Goal: Browse casually: Explore the website without a specific task or goal

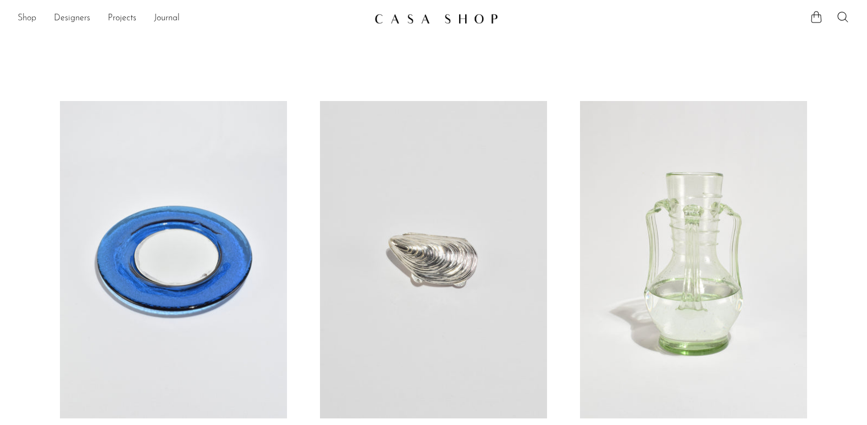
click at [27, 20] on link "Shop" at bounding box center [27, 19] width 19 height 14
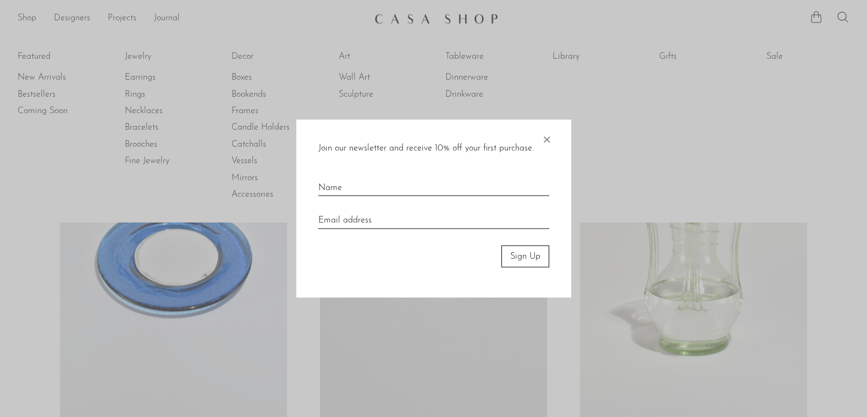
click at [546, 141] on span "×" at bounding box center [546, 136] width 11 height 35
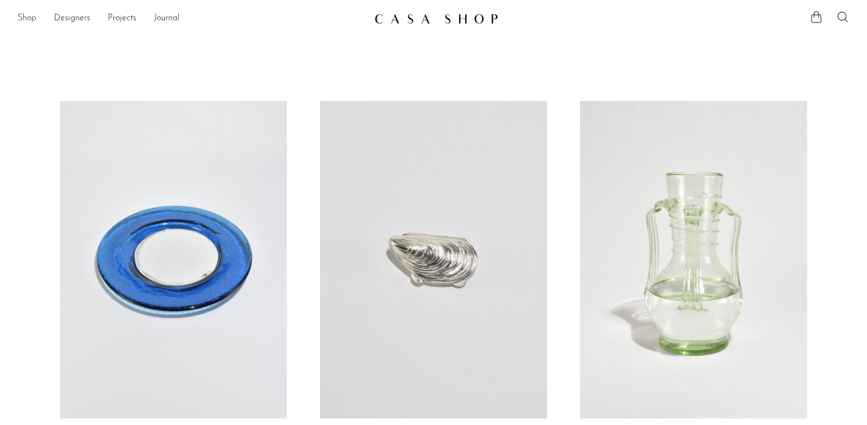
click at [24, 21] on link "Shop" at bounding box center [27, 19] width 19 height 14
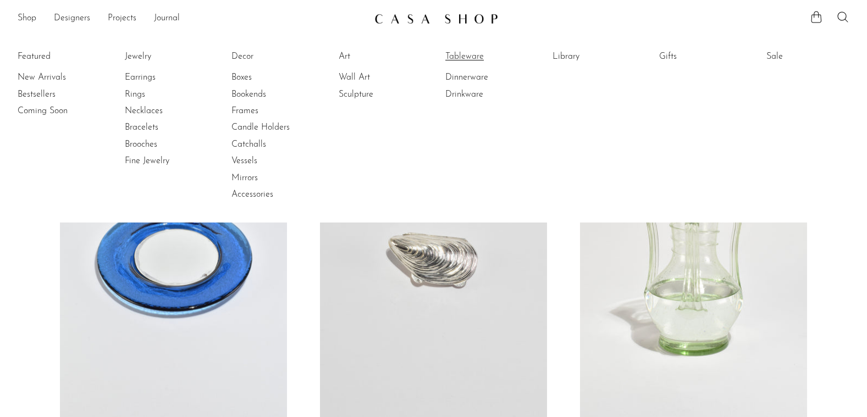
click at [474, 55] on link "Tableware" at bounding box center [486, 57] width 82 height 12
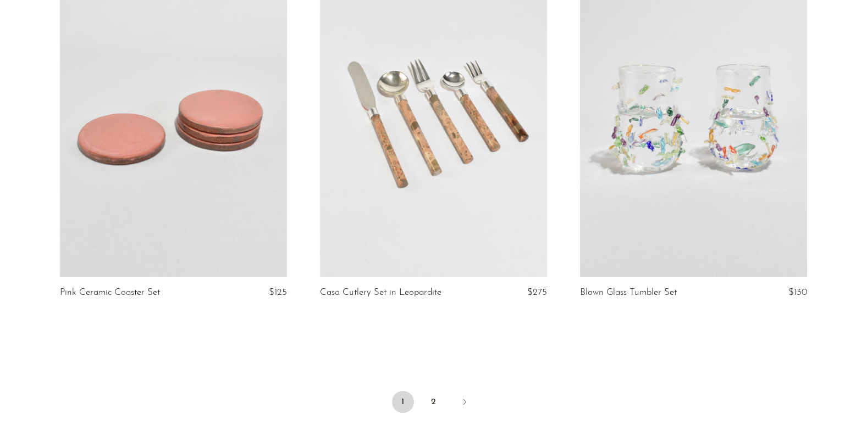
scroll to position [4271, 0]
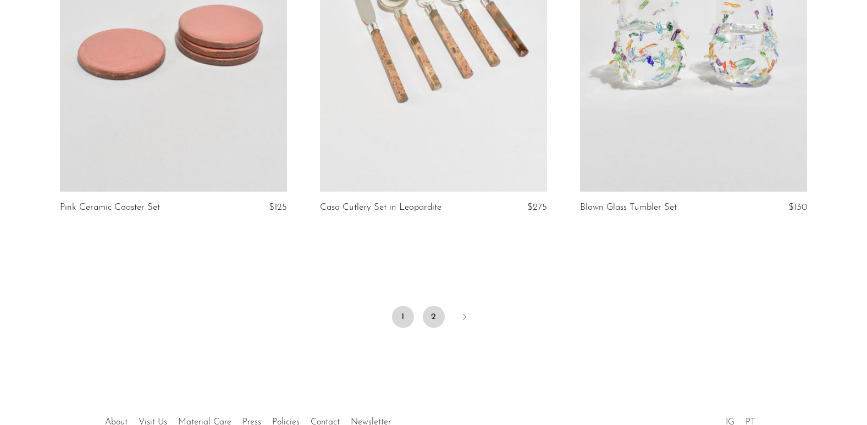
click at [440, 318] on link "2" at bounding box center [434, 317] width 22 height 22
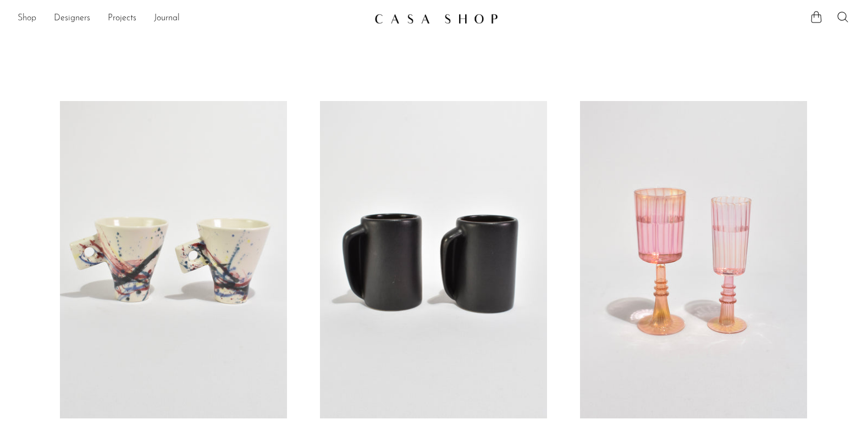
click at [30, 14] on link "Shop" at bounding box center [27, 19] width 19 height 14
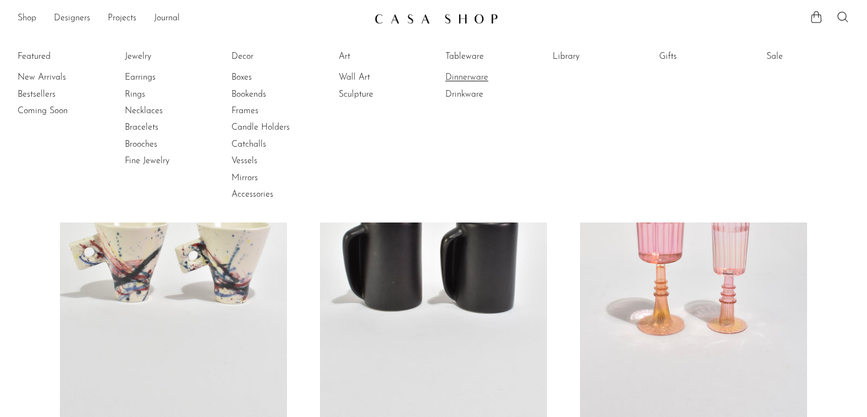
click at [468, 78] on link "Dinnerware" at bounding box center [486, 77] width 82 height 12
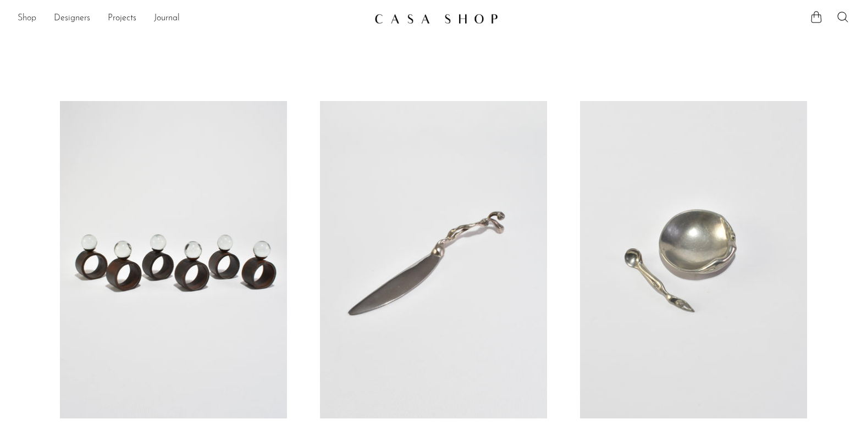
click at [32, 21] on link "Shop" at bounding box center [27, 19] width 19 height 14
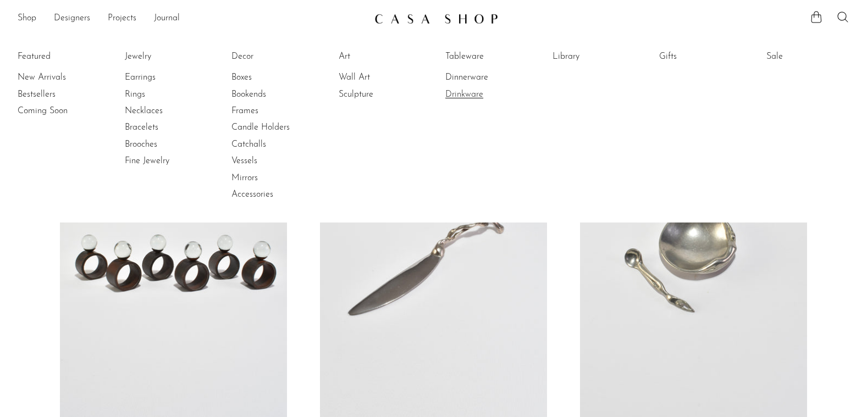
click at [466, 96] on link "Drinkware" at bounding box center [486, 94] width 82 height 12
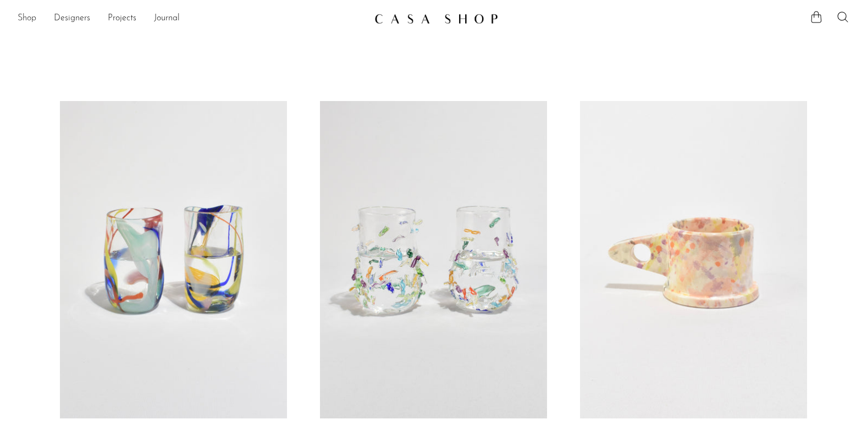
click at [34, 19] on link "Shop" at bounding box center [27, 19] width 19 height 14
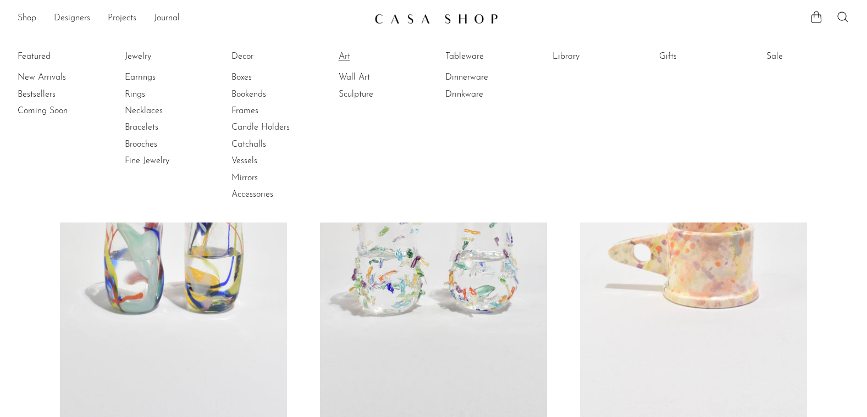
click at [348, 56] on link "Art" at bounding box center [380, 57] width 82 height 12
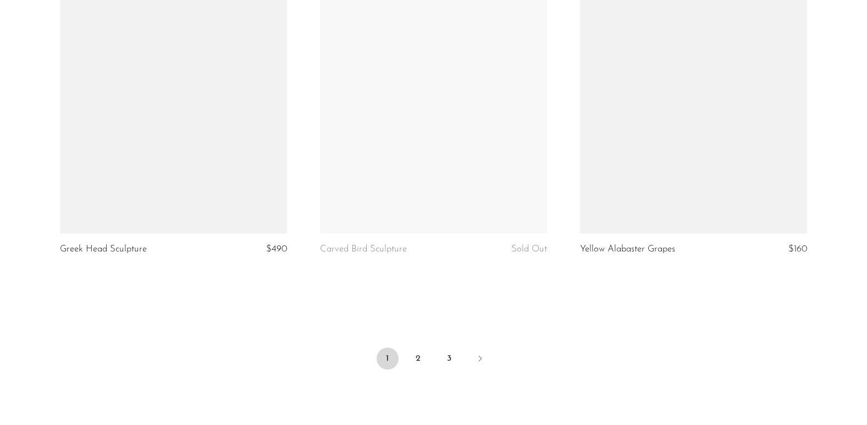
scroll to position [4333, 0]
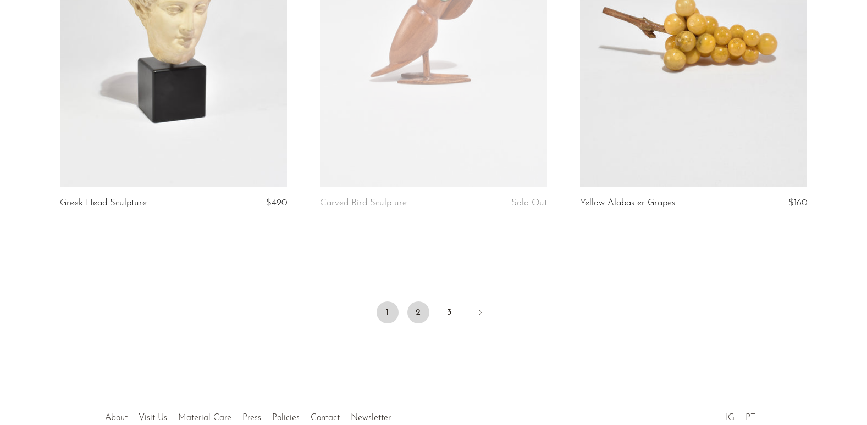
click at [427, 303] on link "2" at bounding box center [418, 313] width 22 height 22
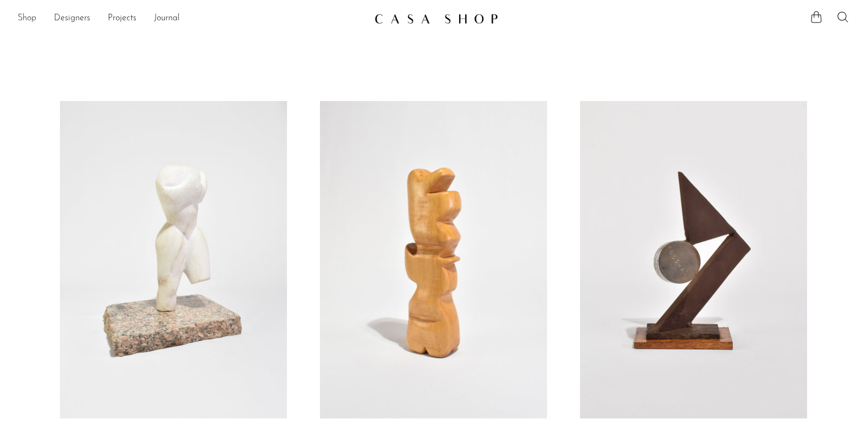
click at [31, 19] on link "Shop" at bounding box center [27, 19] width 19 height 14
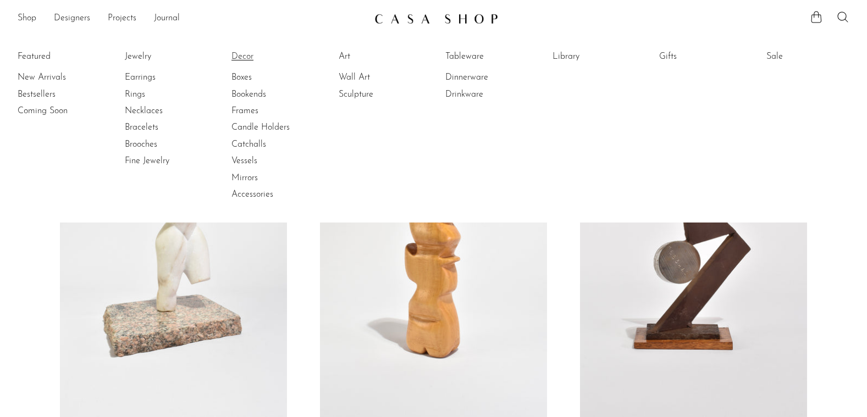
click at [243, 59] on link "Decor" at bounding box center [272, 57] width 82 height 12
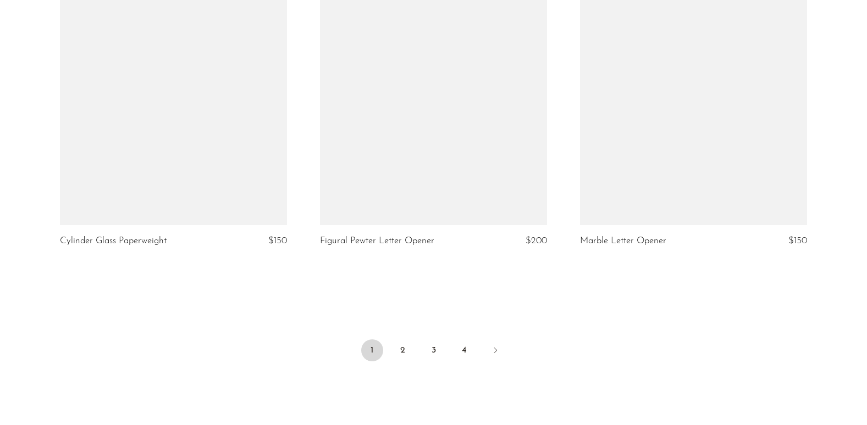
scroll to position [4287, 0]
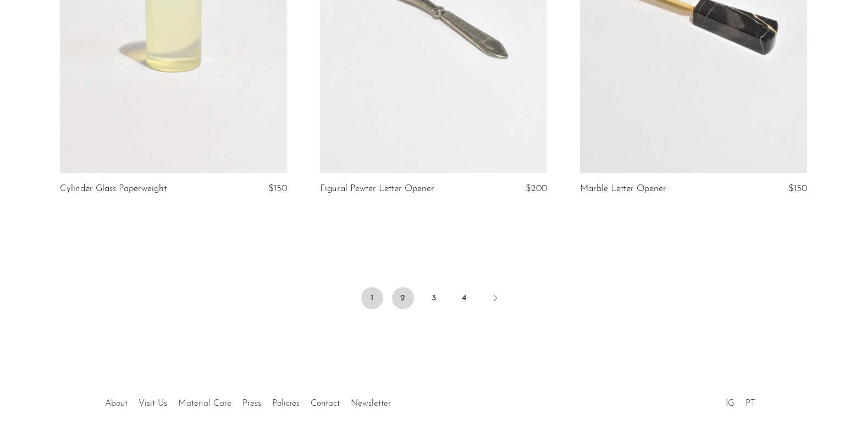
click at [406, 300] on link "2" at bounding box center [403, 298] width 22 height 22
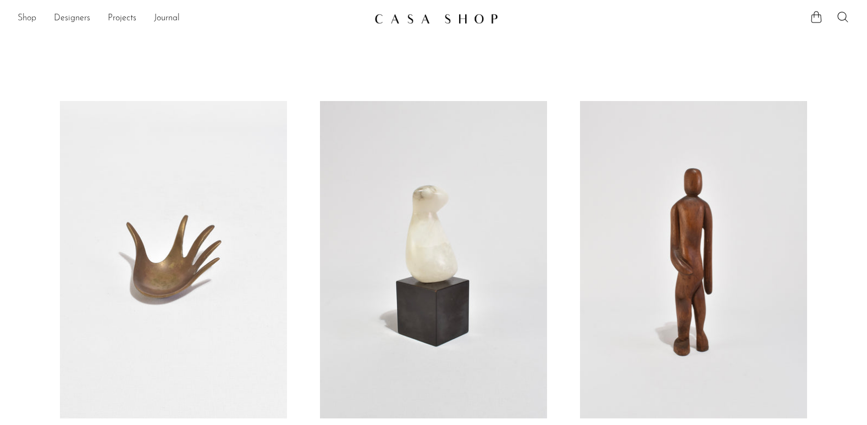
click at [28, 14] on link "Shop" at bounding box center [27, 19] width 19 height 14
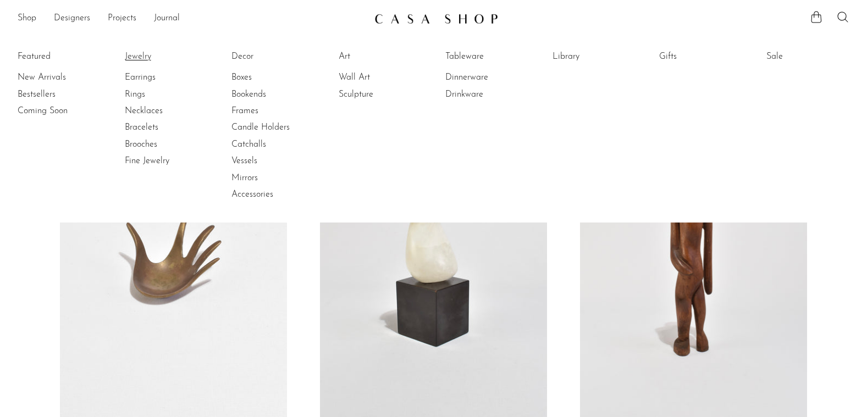
click at [137, 53] on link "Jewelry" at bounding box center [166, 57] width 82 height 12
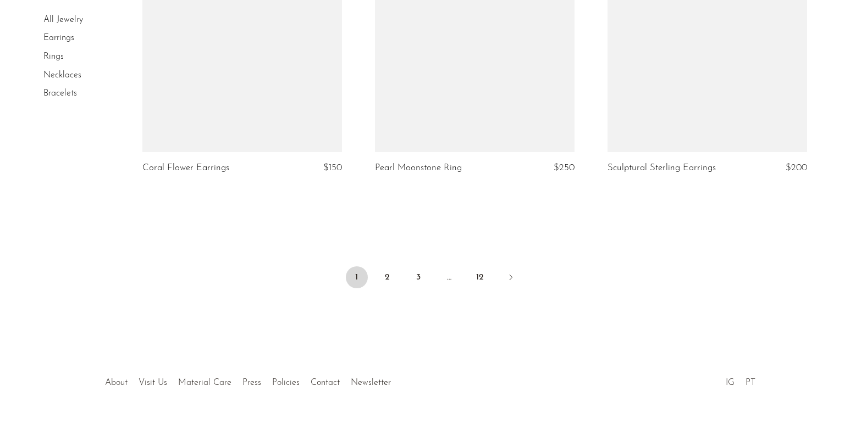
scroll to position [3898, 0]
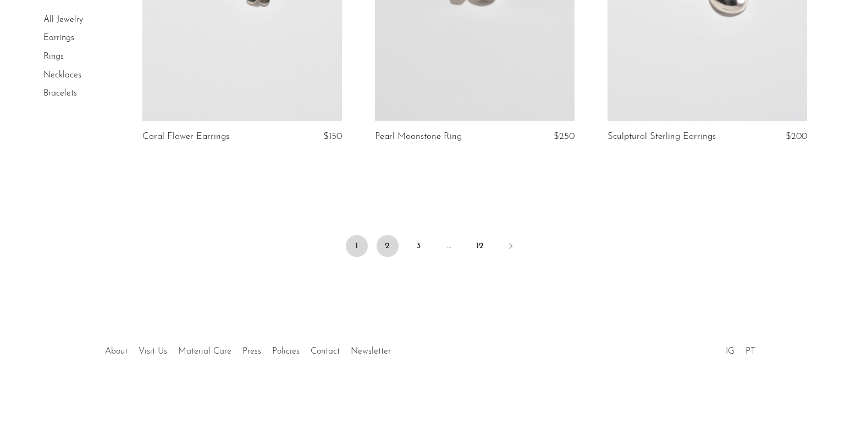
click at [391, 241] on link "2" at bounding box center [388, 246] width 22 height 22
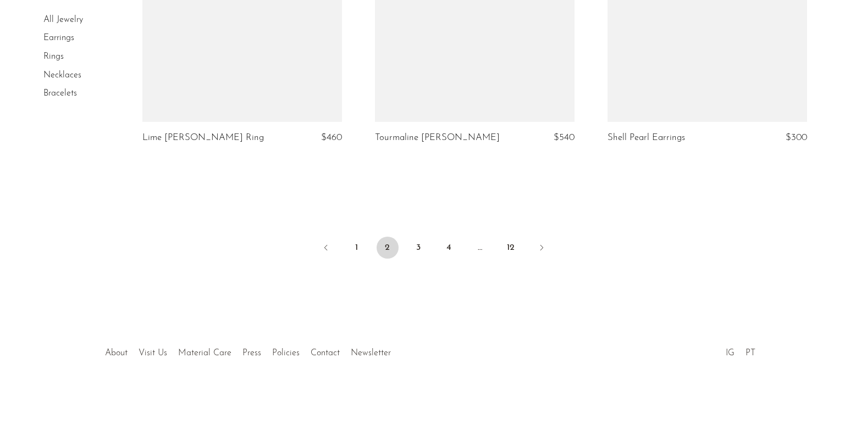
scroll to position [3888, 0]
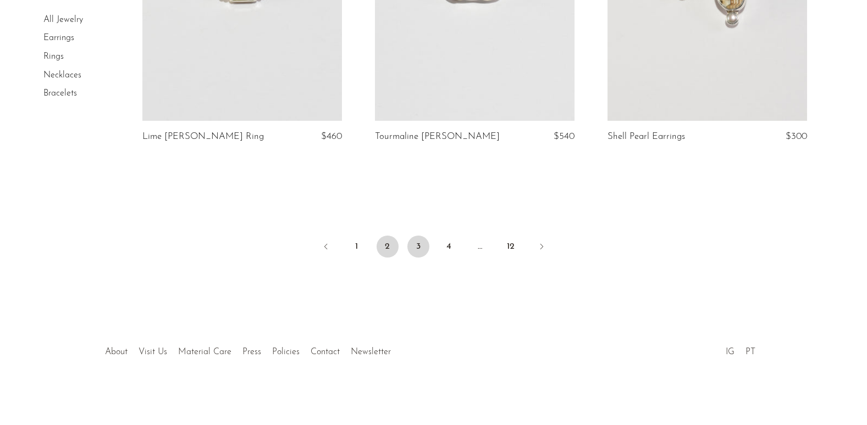
click at [422, 251] on link "3" at bounding box center [418, 247] width 22 height 22
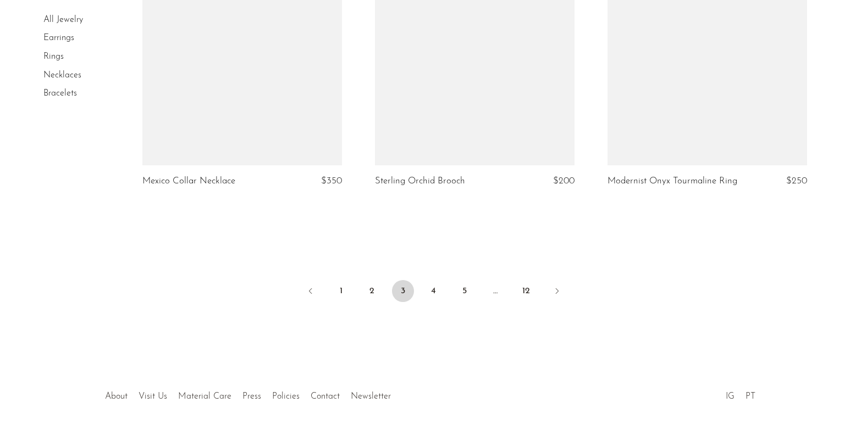
scroll to position [3903, 0]
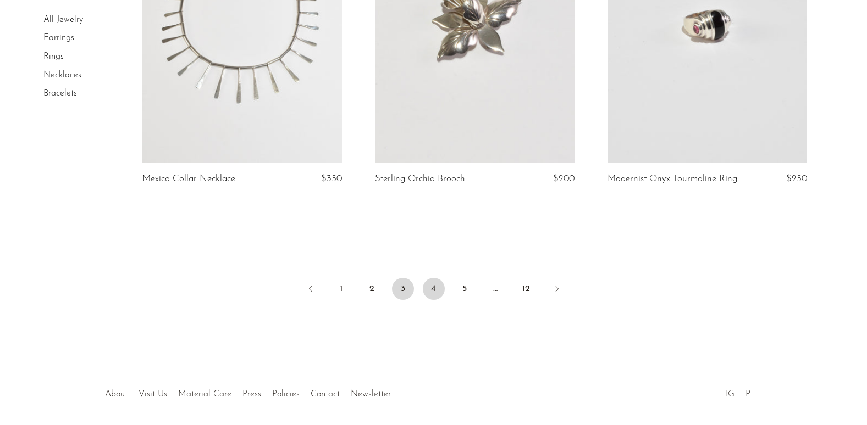
click at [431, 278] on link "4" at bounding box center [434, 289] width 22 height 22
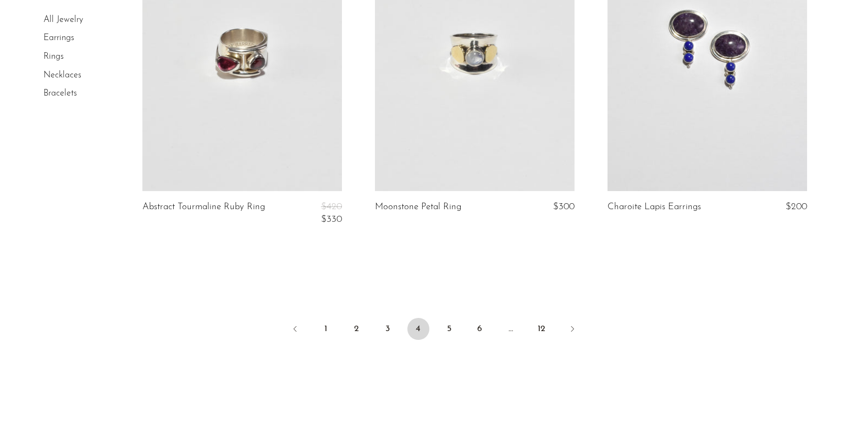
scroll to position [3903, 0]
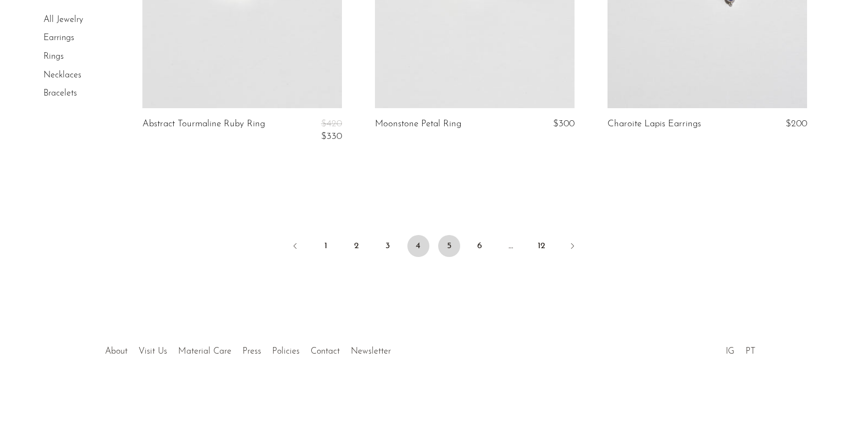
click at [450, 249] on link "5" at bounding box center [449, 246] width 22 height 22
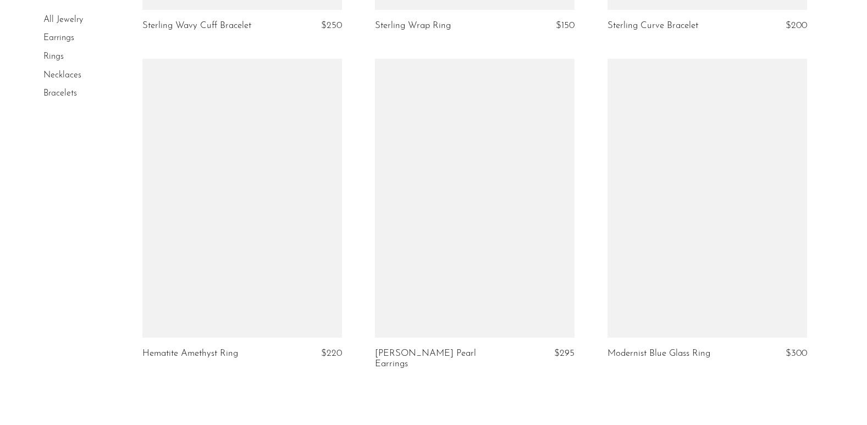
scroll to position [3848, 0]
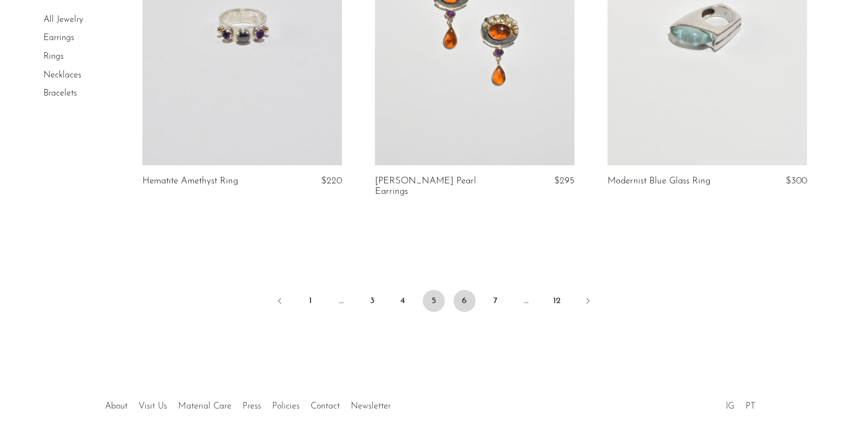
click at [467, 293] on link "6" at bounding box center [464, 301] width 22 height 22
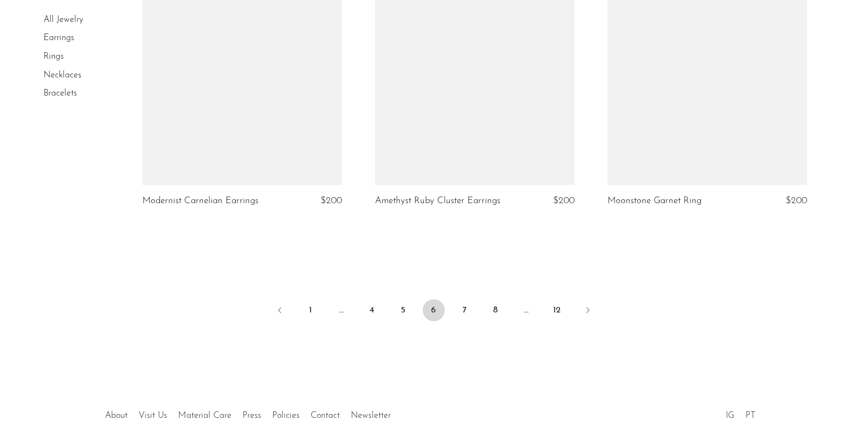
scroll to position [3848, 0]
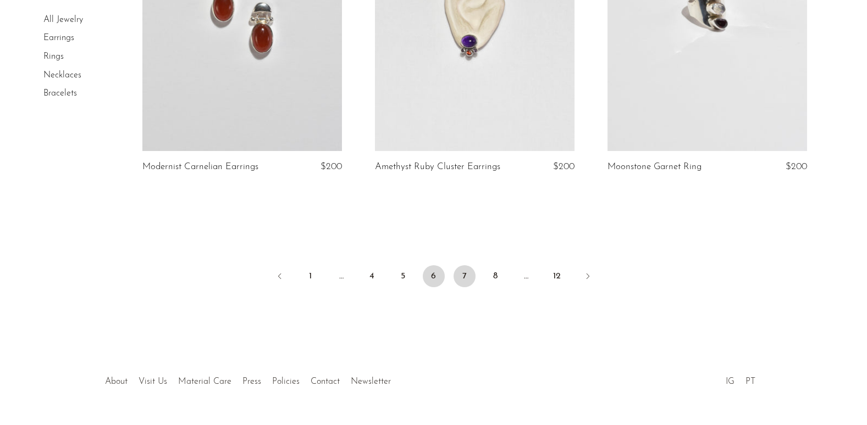
click at [461, 281] on link "7" at bounding box center [464, 276] width 22 height 22
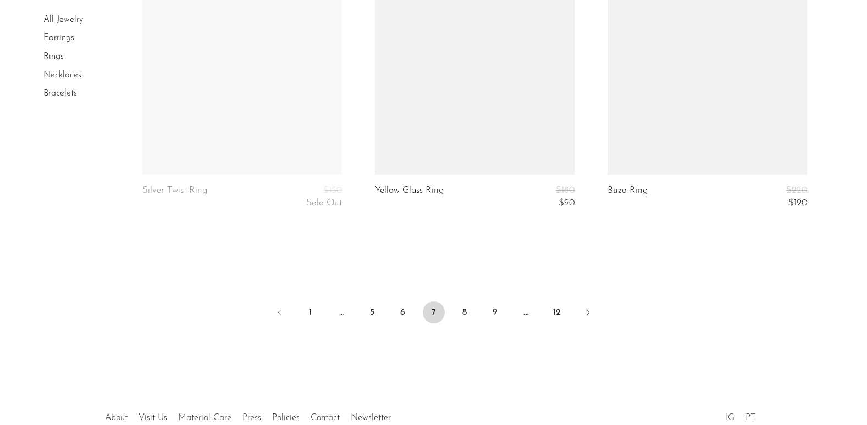
scroll to position [3958, 0]
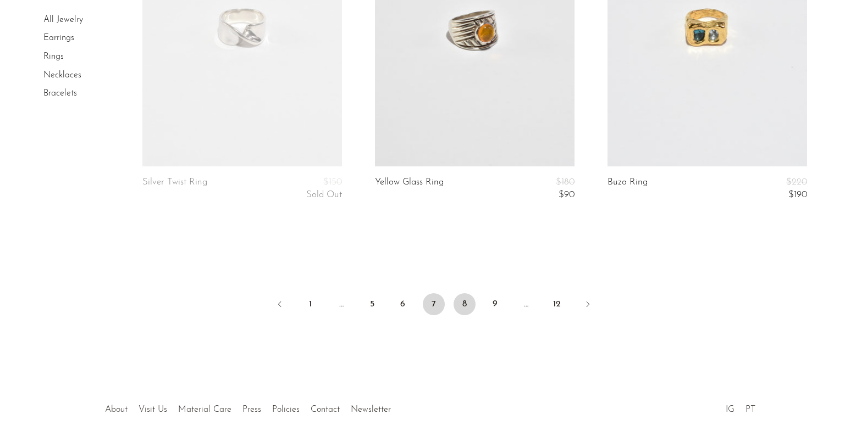
click at [468, 313] on link "8" at bounding box center [464, 305] width 22 height 22
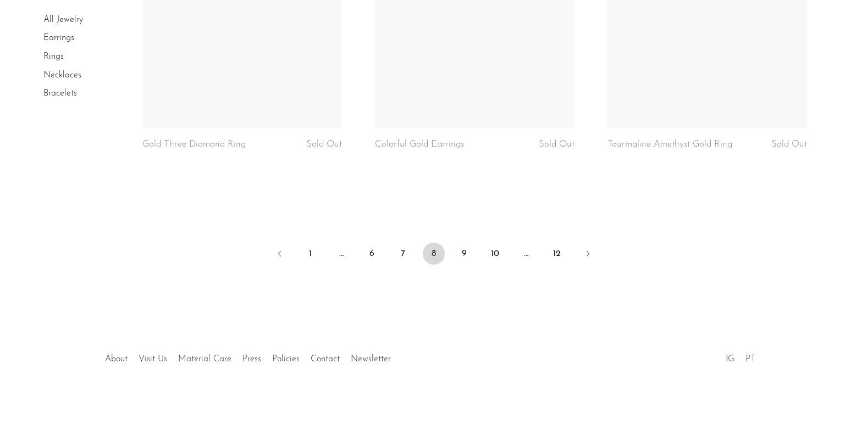
scroll to position [3958, 0]
click at [462, 254] on link "9" at bounding box center [464, 253] width 22 height 22
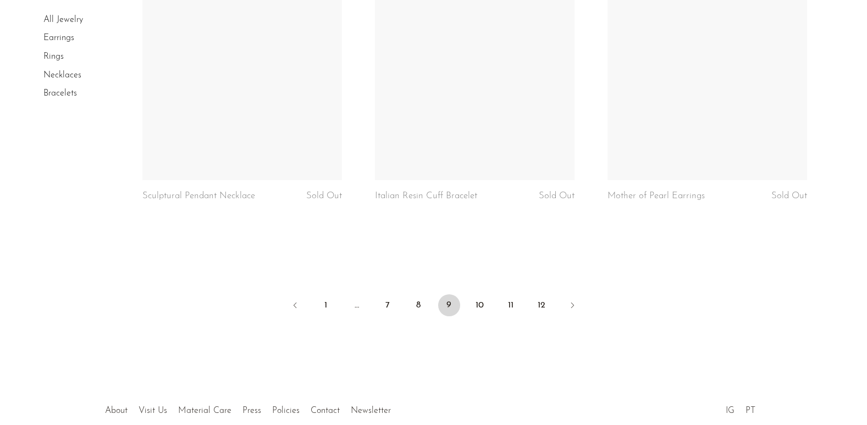
scroll to position [3848, 0]
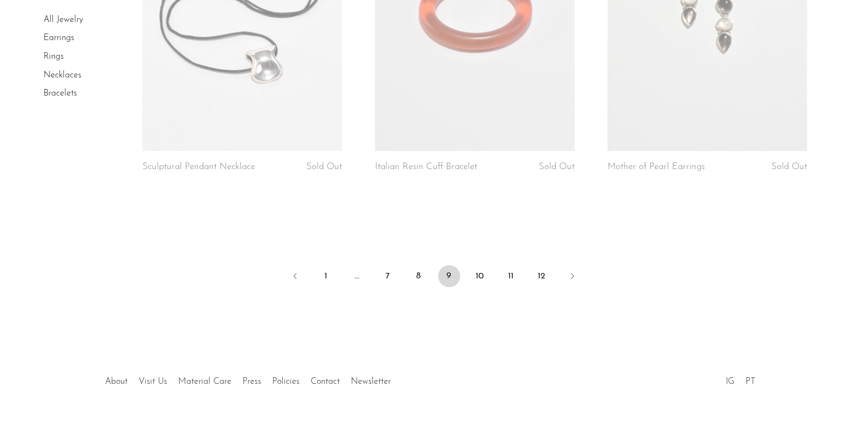
click at [491, 279] on ul "1 … 7 8 9 10 11 12" at bounding box center [434, 277] width 704 height 33
click at [482, 279] on link "10" at bounding box center [480, 276] width 22 height 22
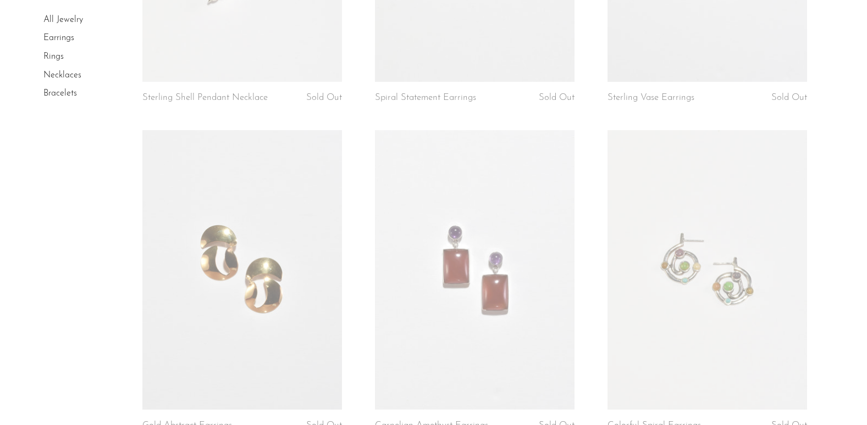
scroll to position [3793, 0]
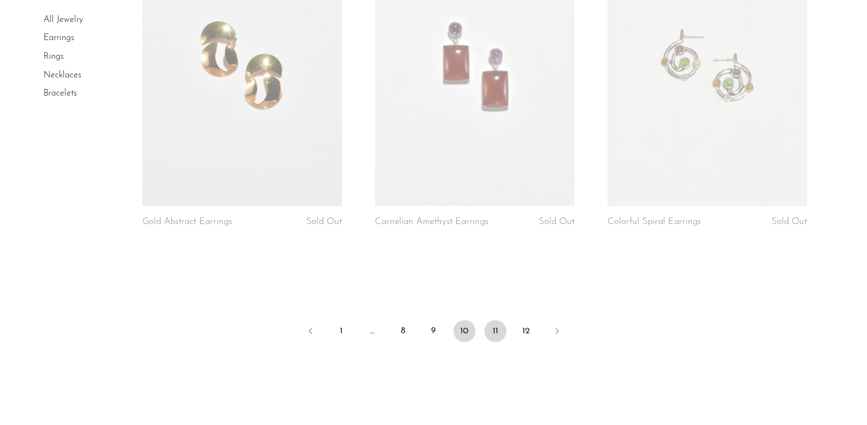
click at [496, 336] on link "11" at bounding box center [495, 331] width 22 height 22
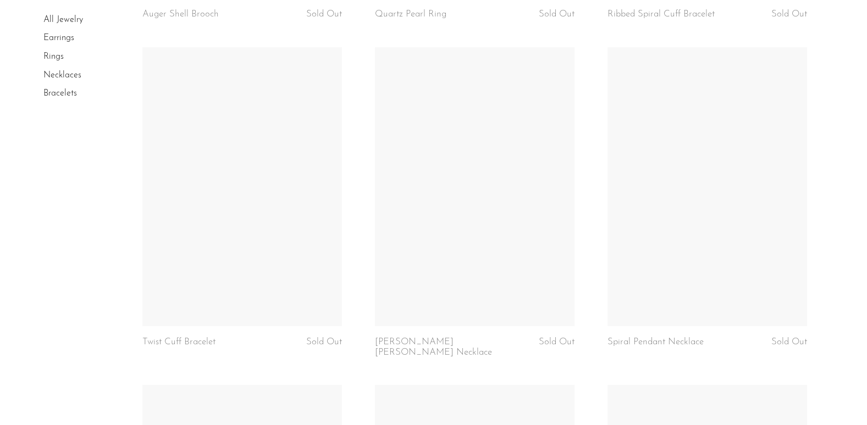
scroll to position [2089, 0]
